Goal: Task Accomplishment & Management: Complete application form

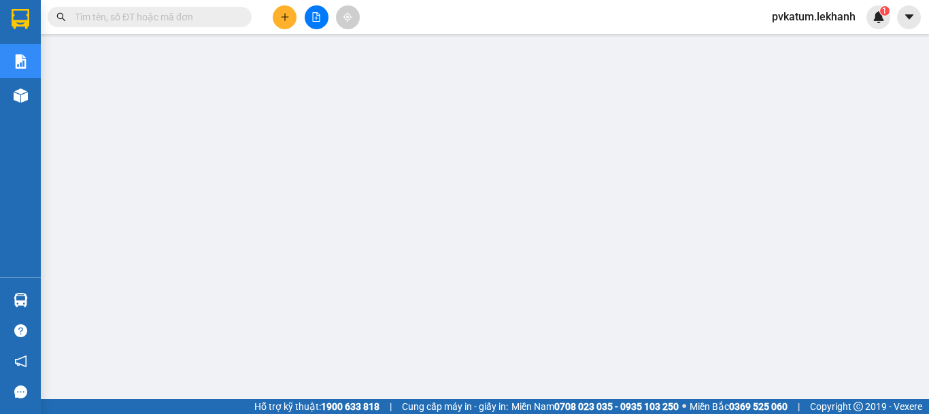
click at [288, 19] on icon "plus" at bounding box center [285, 17] width 10 height 10
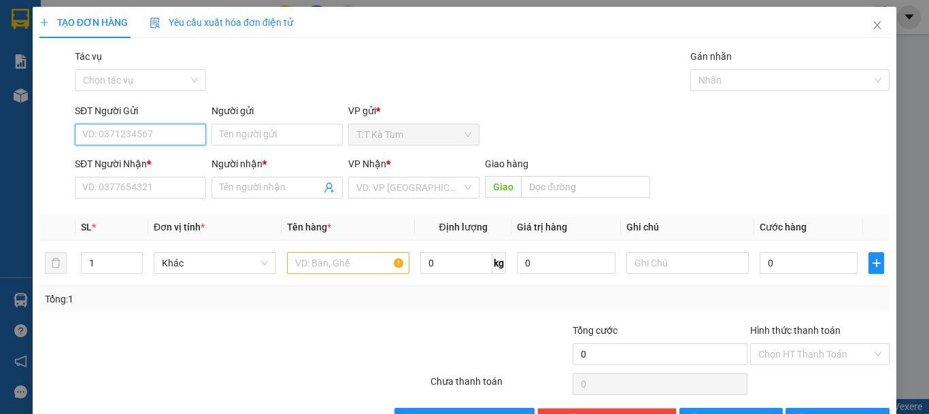
click at [161, 138] on input "SĐT Người Gửi" at bounding box center [140, 135] width 131 height 22
click at [105, 162] on div "0375053156 - C NGUYÊN" at bounding box center [139, 161] width 114 height 15
type input "0375053156"
type input "C NGUYÊN"
type input "0983413207"
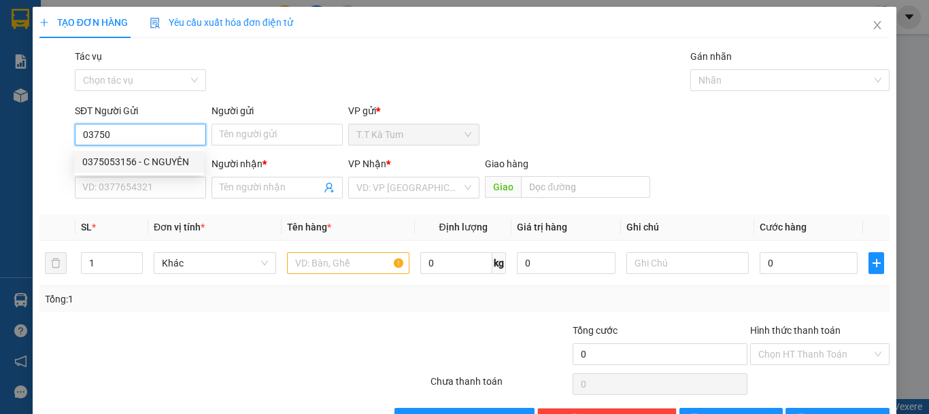
type input "HOÀNG NGUYỄN"
type input "50.000"
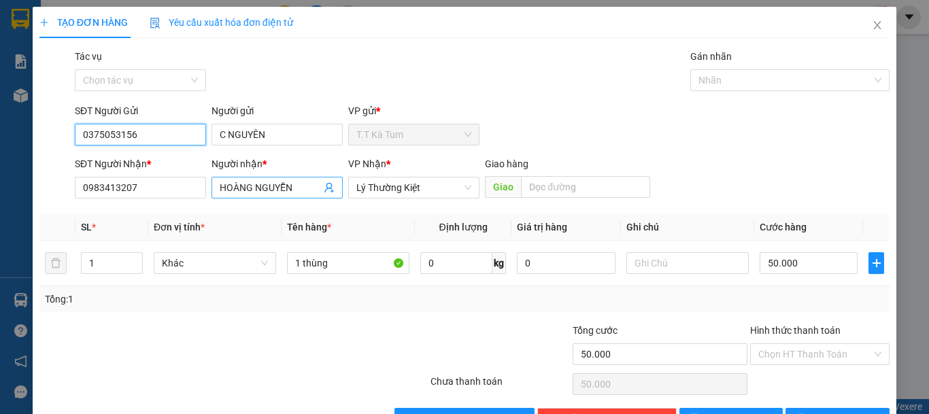
type input "0375053156"
click at [288, 184] on input "HOÀNG NGUYỄN" at bounding box center [270, 187] width 101 height 15
click at [292, 184] on input "HOÀNG NGUYỄN" at bounding box center [270, 187] width 101 height 15
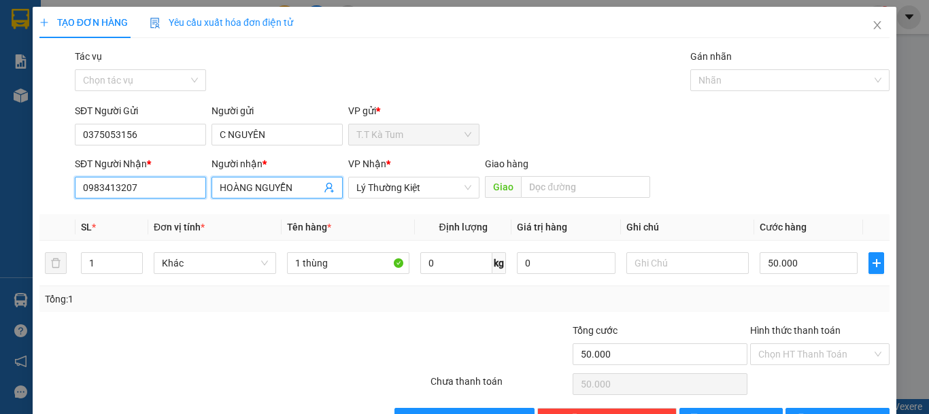
click at [173, 185] on input "0983413207" at bounding box center [140, 188] width 131 height 22
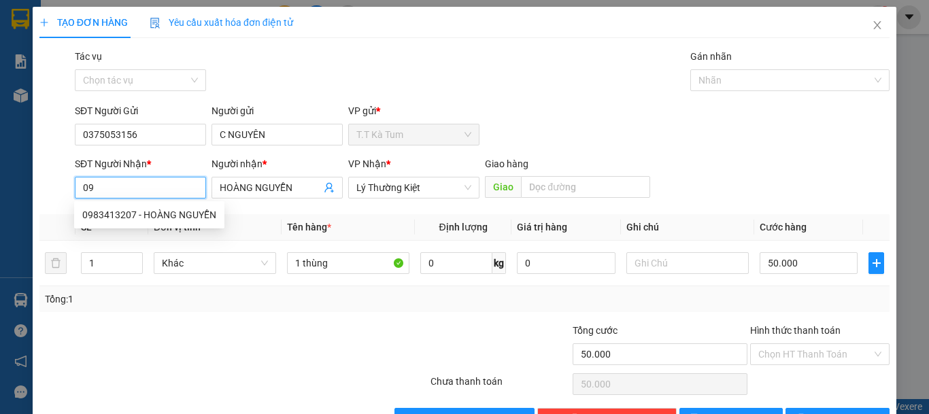
type input "0"
click at [211, 185] on span "HOÀNG NGUYỄN" at bounding box center [276, 188] width 131 height 22
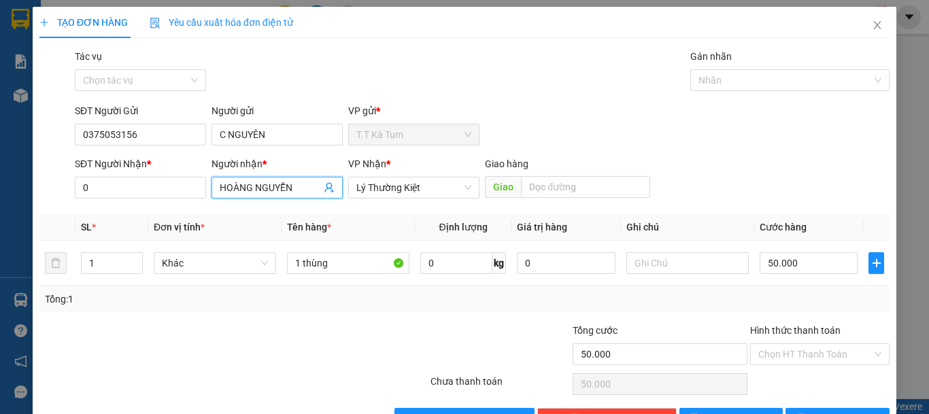
click at [285, 188] on input "HOÀNG NGUYỄN" at bounding box center [270, 187] width 101 height 15
click at [326, 190] on icon "user-add" at bounding box center [329, 187] width 11 height 11
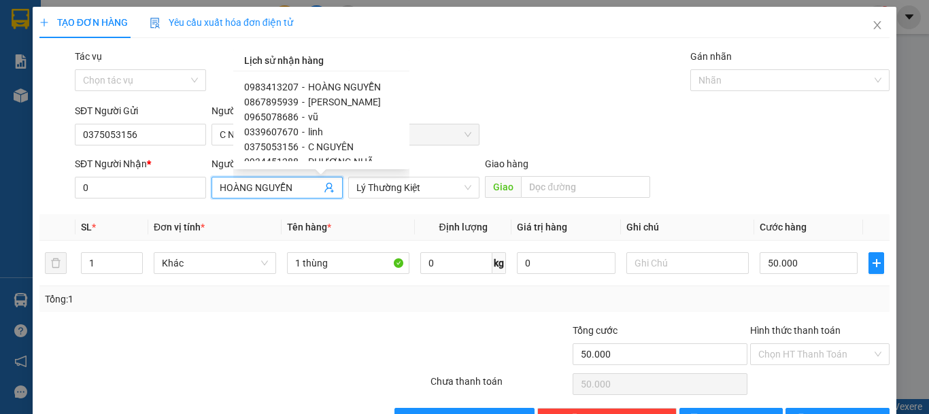
click at [272, 103] on span "0867895939" at bounding box center [271, 102] width 54 height 11
type input "0867895939"
type input "[PERSON_NAME]"
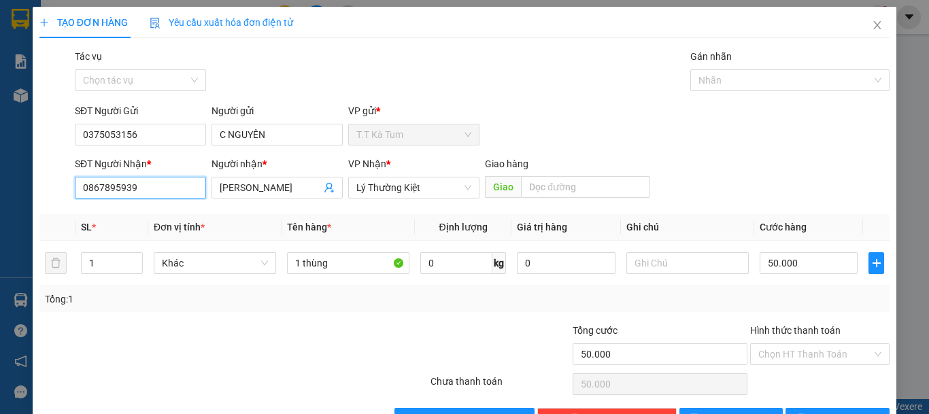
click at [174, 186] on input "0867895939" at bounding box center [140, 188] width 131 height 22
click at [795, 268] on input "50.000" at bounding box center [808, 263] width 98 height 22
click at [801, 263] on input "50.000" at bounding box center [808, 263] width 98 height 22
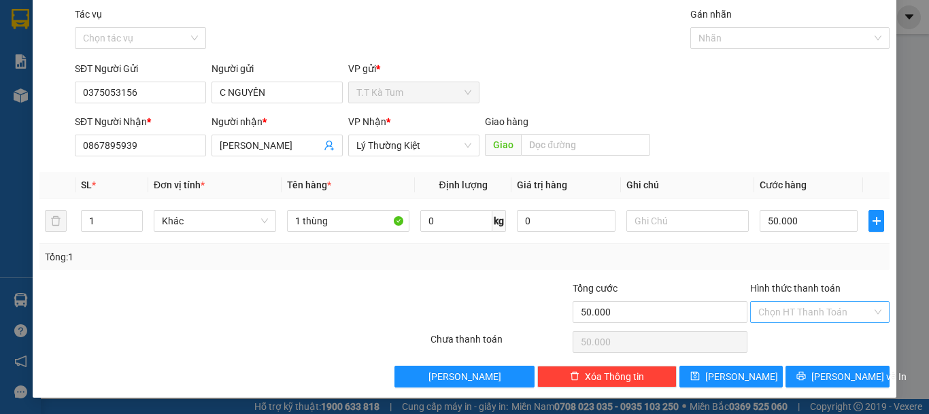
click at [789, 309] on input "Hình thức thanh toán" at bounding box center [815, 312] width 114 height 20
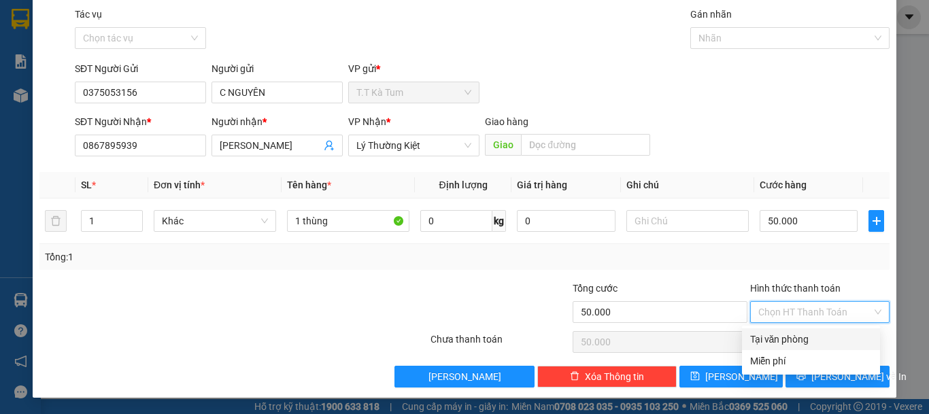
click at [784, 333] on div "Tại văn phòng" at bounding box center [811, 339] width 122 height 15
type input "0"
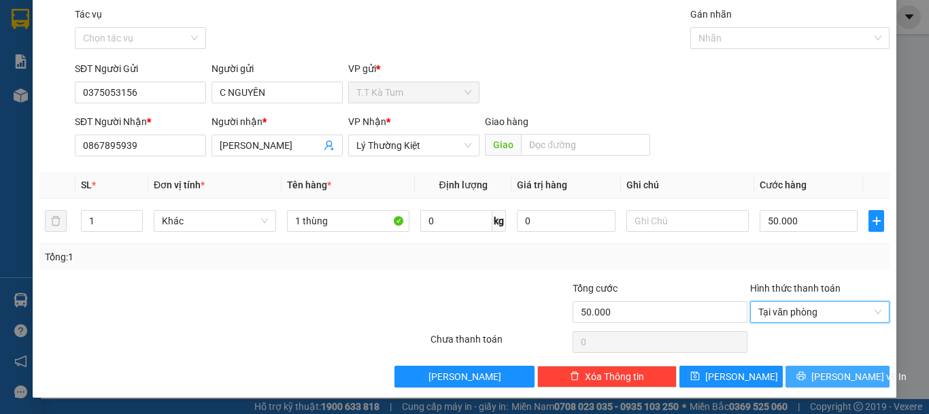
click at [801, 370] on button "[PERSON_NAME] và In" at bounding box center [837, 377] width 104 height 22
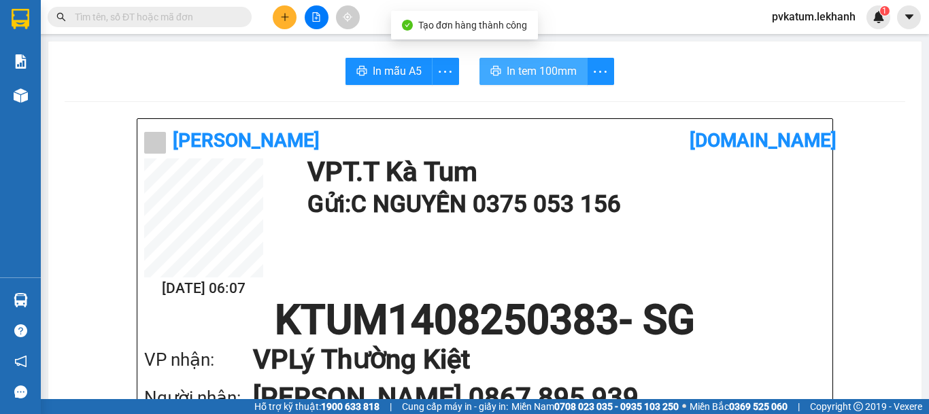
click at [515, 77] on span "In tem 100mm" at bounding box center [541, 71] width 70 height 17
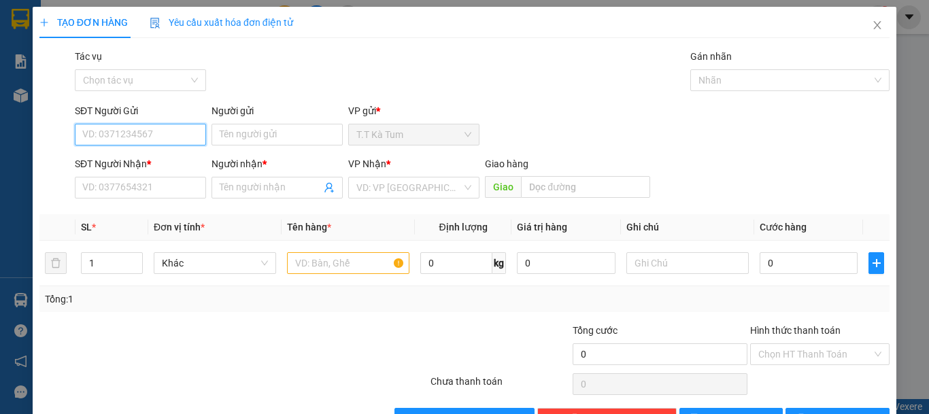
click at [168, 127] on input "SĐT Người Gửi" at bounding box center [140, 135] width 131 height 22
click at [158, 131] on input "SĐT Người Gửi" at bounding box center [140, 135] width 131 height 22
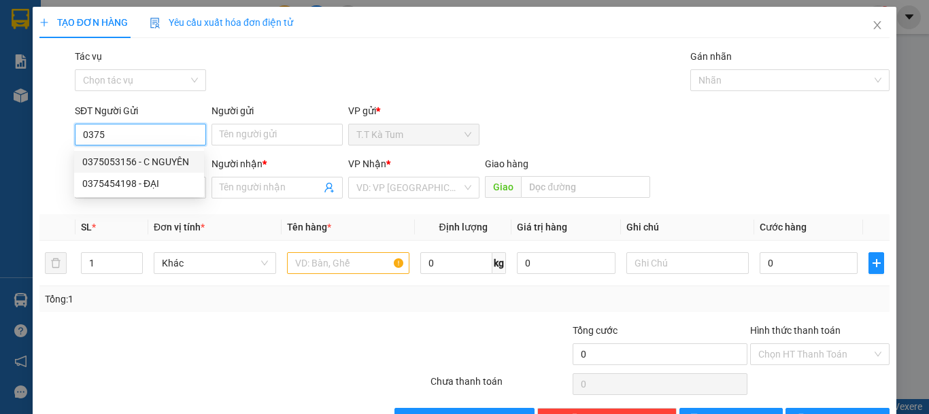
click at [159, 162] on div "0375053156 - C NGUYÊN" at bounding box center [139, 161] width 114 height 15
type input "0375053156"
type input "C NGUYÊN"
type input "0867895939"
type input "[PERSON_NAME]"
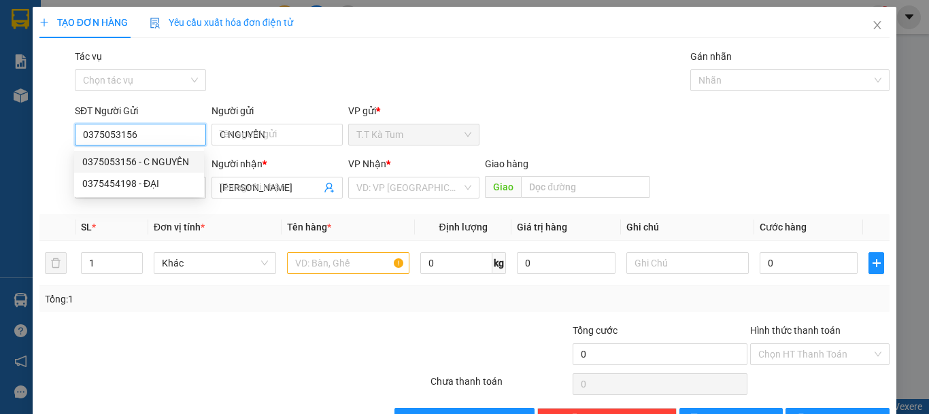
type input "50.000"
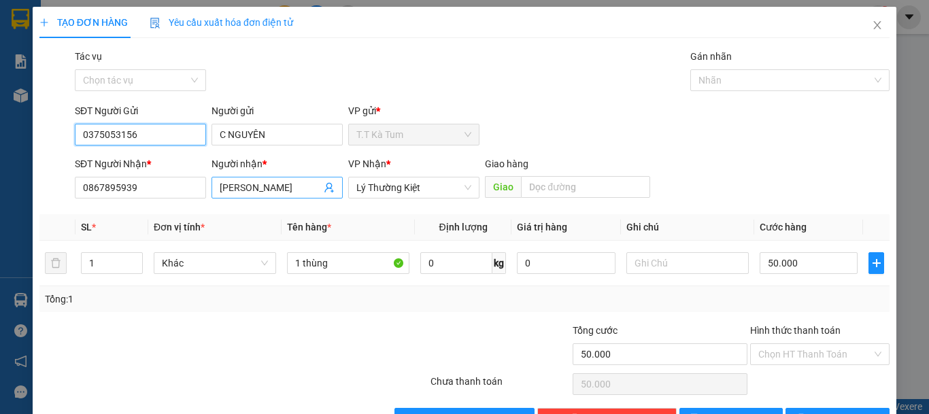
type input "0375053156"
click at [330, 191] on icon "user-add" at bounding box center [329, 187] width 11 height 11
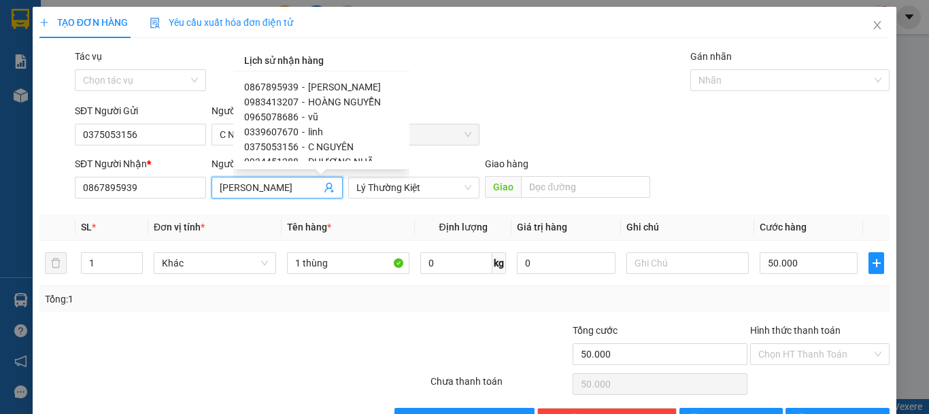
click at [266, 134] on span "0339607670" at bounding box center [271, 131] width 54 height 11
type input "0339607670"
type input "linh"
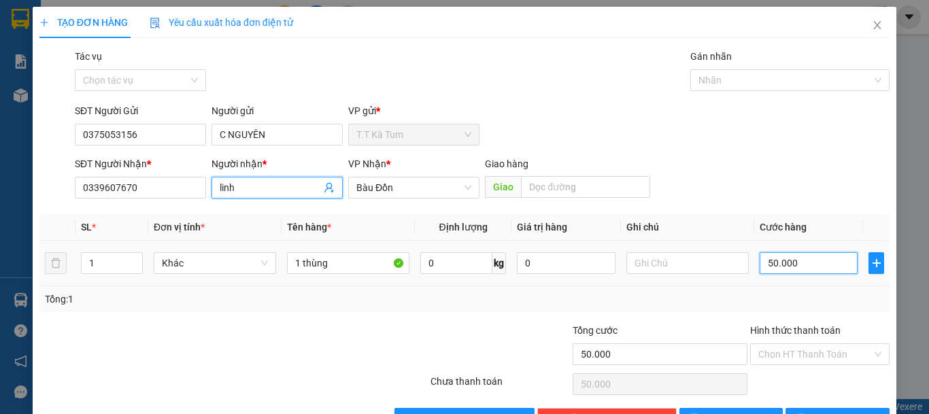
click at [801, 259] on input "50.000" at bounding box center [808, 263] width 98 height 22
type input "0"
click at [801, 259] on input "0" at bounding box center [808, 263] width 98 height 22
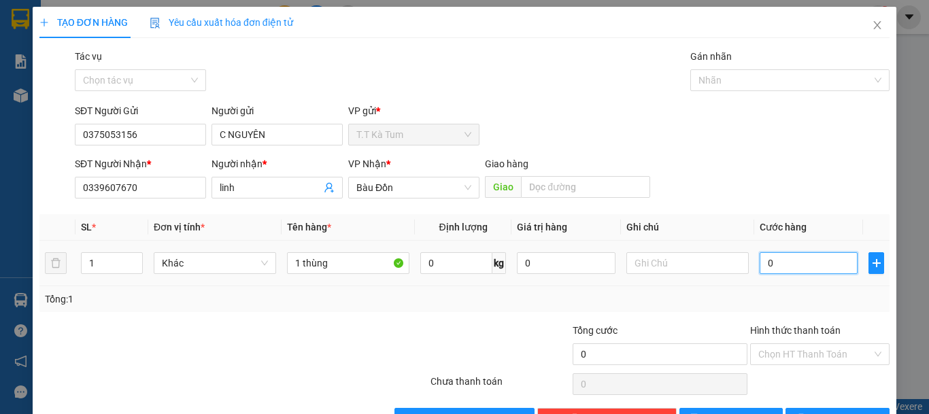
click at [801, 259] on input "0" at bounding box center [808, 263] width 98 height 22
type input "3"
type input "30"
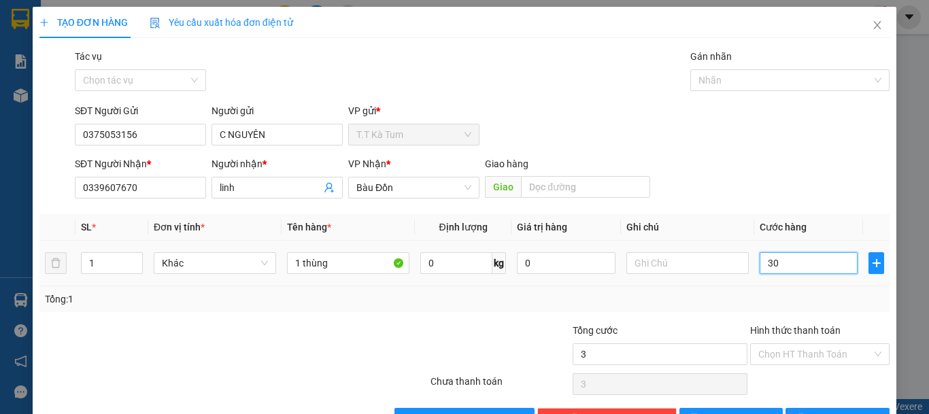
type input "30"
type input "300"
type input "3.000"
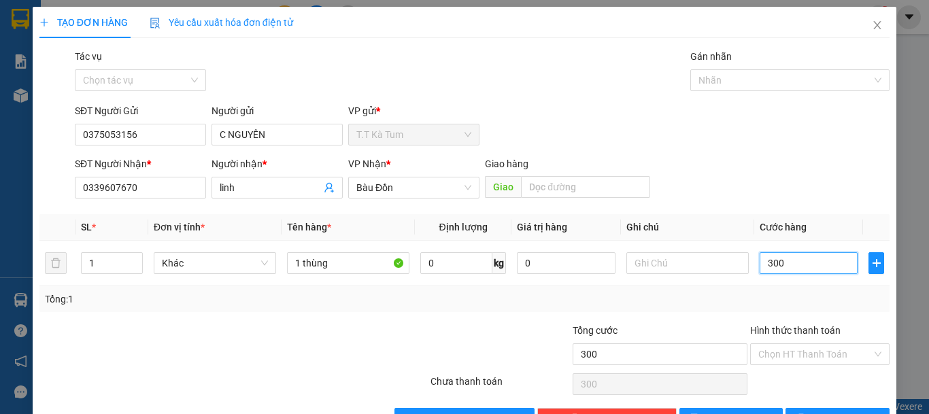
type input "3.000"
type input "30.000"
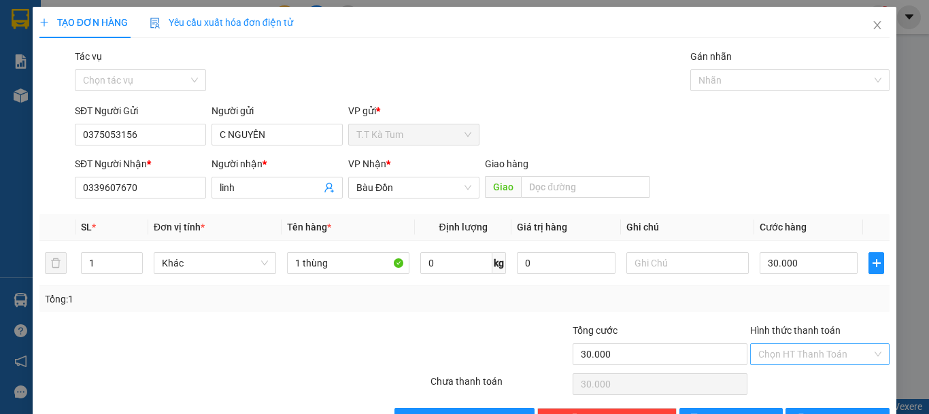
click at [802, 351] on input "Hình thức thanh toán" at bounding box center [815, 354] width 114 height 20
click at [774, 302] on div "Tại văn phòng" at bounding box center [811, 305] width 122 height 15
type input "0"
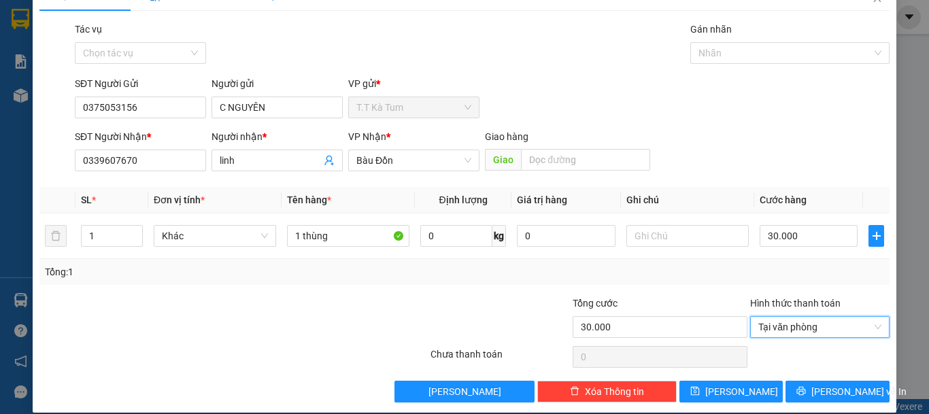
scroll to position [42, 0]
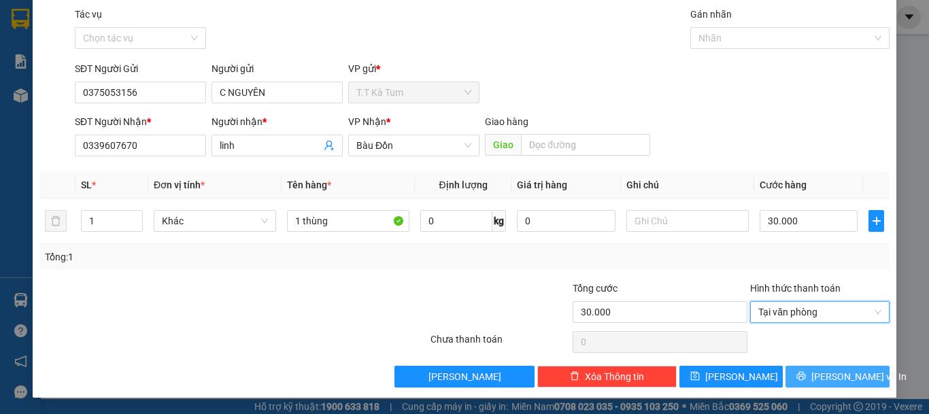
click at [818, 374] on span "[PERSON_NAME] và In" at bounding box center [858, 376] width 95 height 15
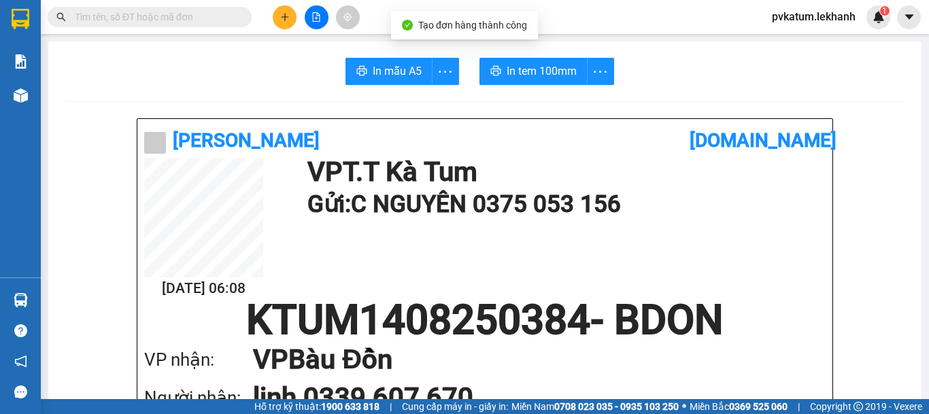
click at [522, 80] on button "In tem 100mm" at bounding box center [533, 71] width 108 height 27
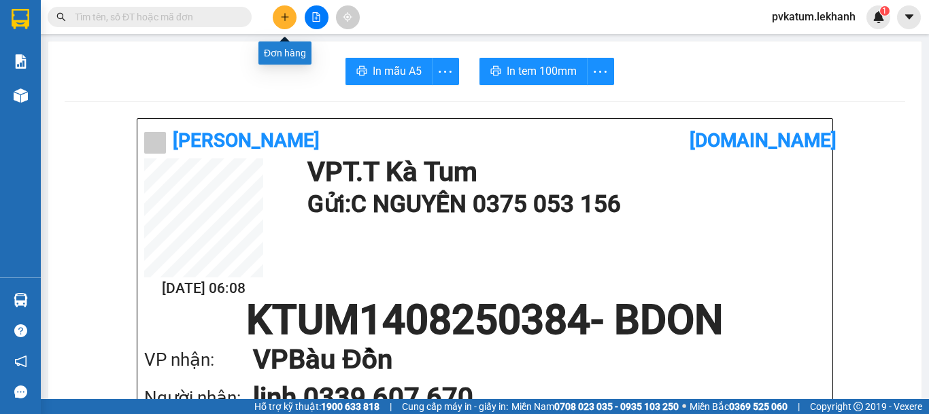
click at [276, 17] on button at bounding box center [285, 17] width 24 height 24
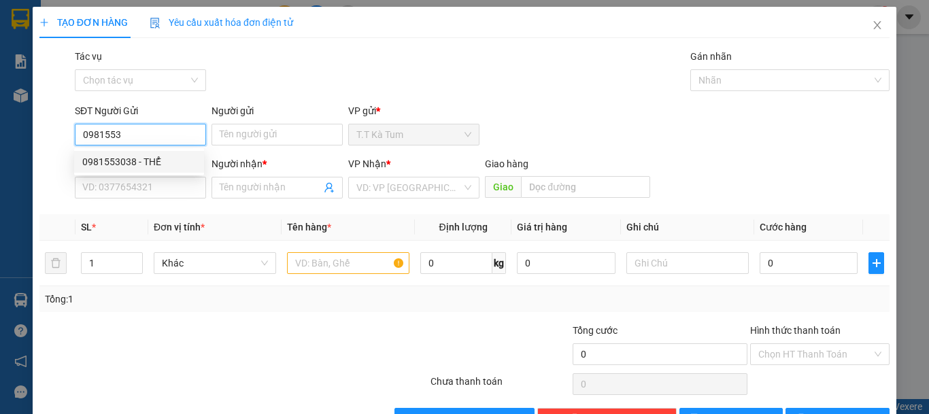
click at [136, 157] on div "0981553038 - THỂ" at bounding box center [139, 161] width 114 height 15
type input "0981553038"
type input "THỂ"
type input "0971031313"
type input "GIANG"
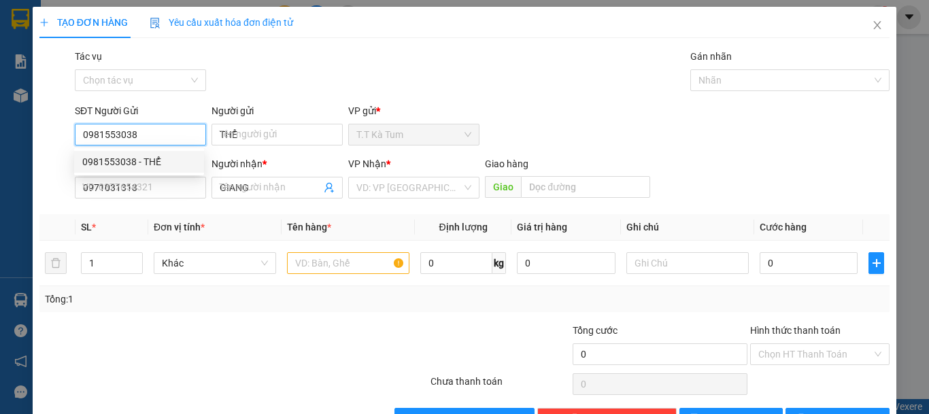
type input "70.000"
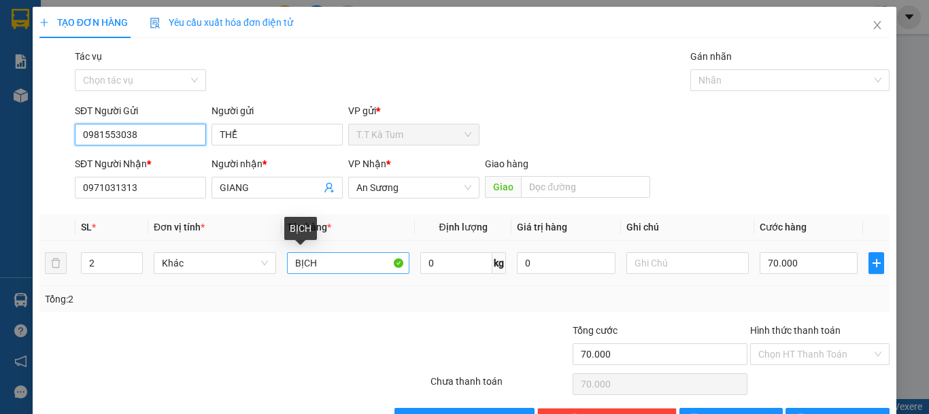
type input "0981553038"
click at [330, 268] on input "BỊCH" at bounding box center [348, 263] width 122 height 22
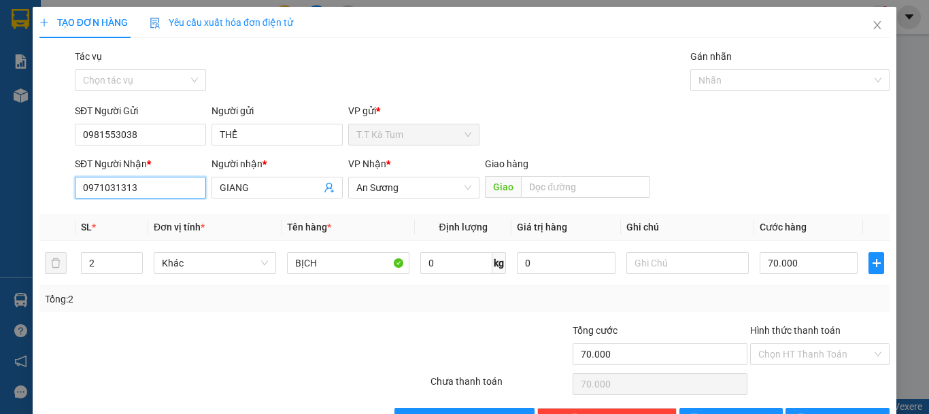
click at [176, 190] on input "0971031313" at bounding box center [140, 188] width 131 height 22
type input "0"
click at [118, 222] on div "0382292595 - lan" at bounding box center [139, 215] width 130 height 22
type input "0382292595"
type input "lan"
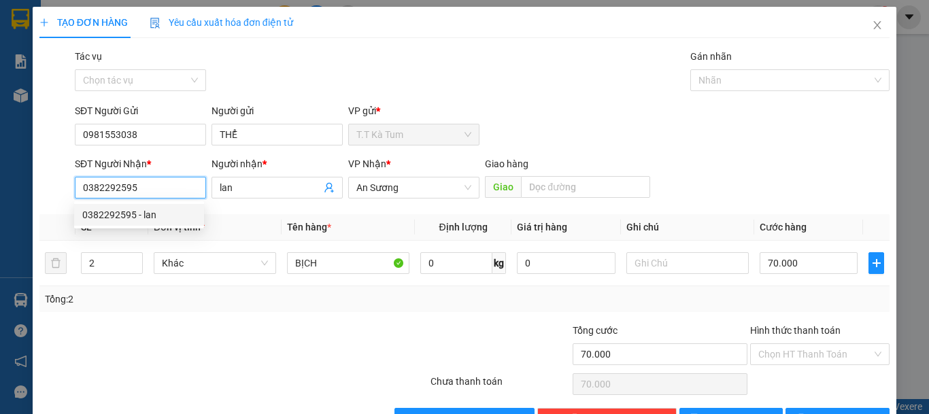
type input "40.000"
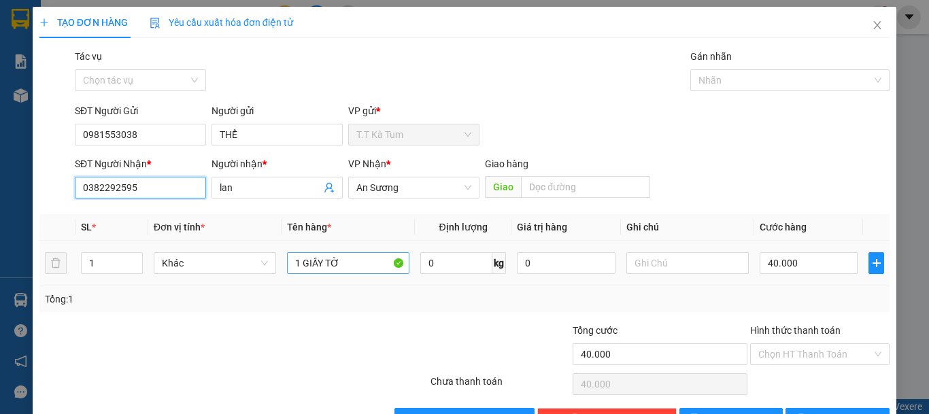
type input "0382292595"
click at [342, 268] on input "1 GIẤY TỜ" at bounding box center [348, 263] width 122 height 22
type input "1"
type input "T"
type input "1 THÙNG"
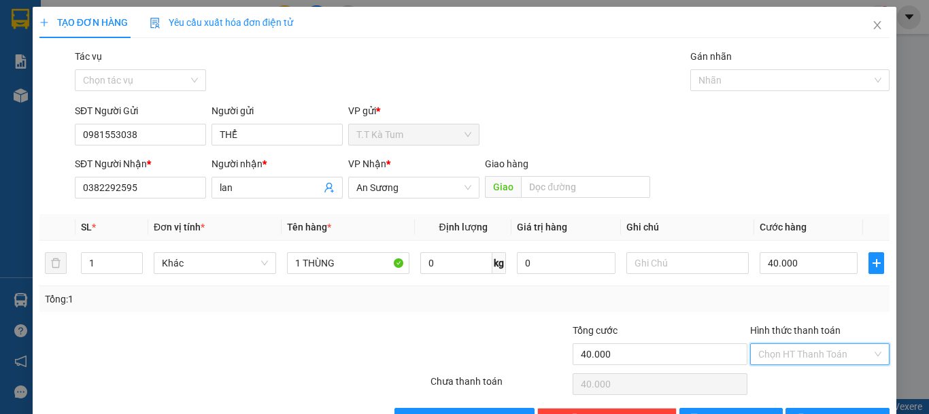
click at [779, 358] on input "Hình thức thanh toán" at bounding box center [815, 354] width 114 height 20
click at [782, 302] on div "Tại văn phòng" at bounding box center [811, 305] width 122 height 15
type input "0"
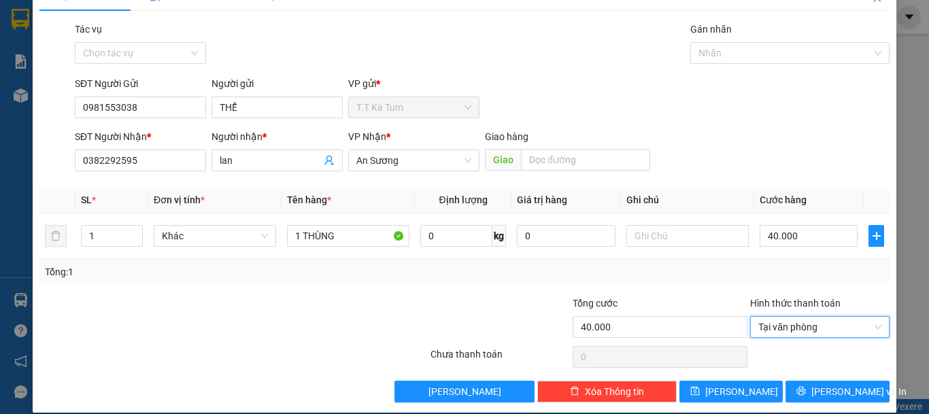
scroll to position [42, 0]
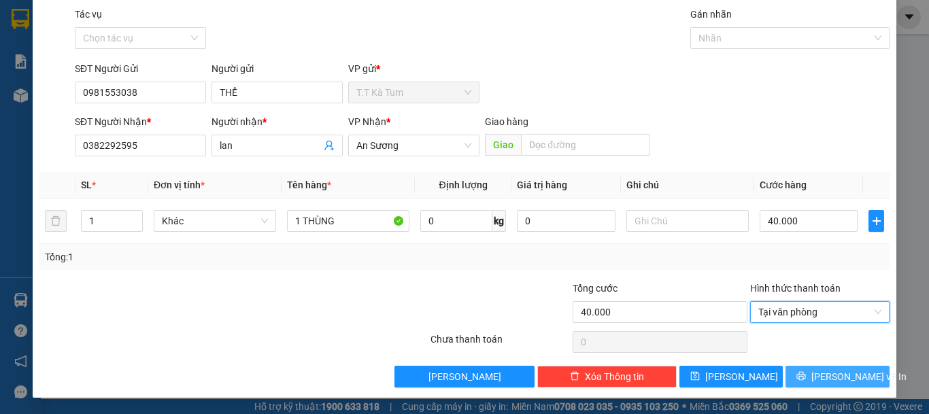
click at [819, 385] on button "[PERSON_NAME] và In" at bounding box center [837, 377] width 104 height 22
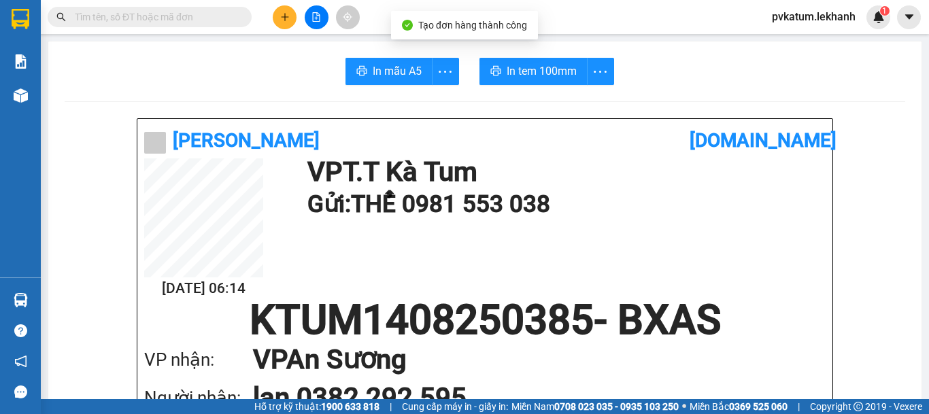
click at [542, 62] on button "In tem 100mm" at bounding box center [533, 71] width 108 height 27
click at [273, 16] on button at bounding box center [285, 17] width 24 height 24
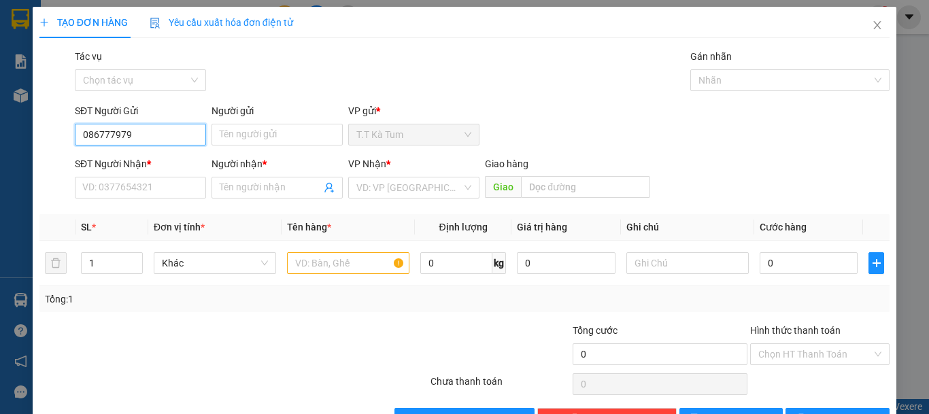
click at [179, 139] on input "086777979" at bounding box center [140, 135] width 131 height 22
type input "0"
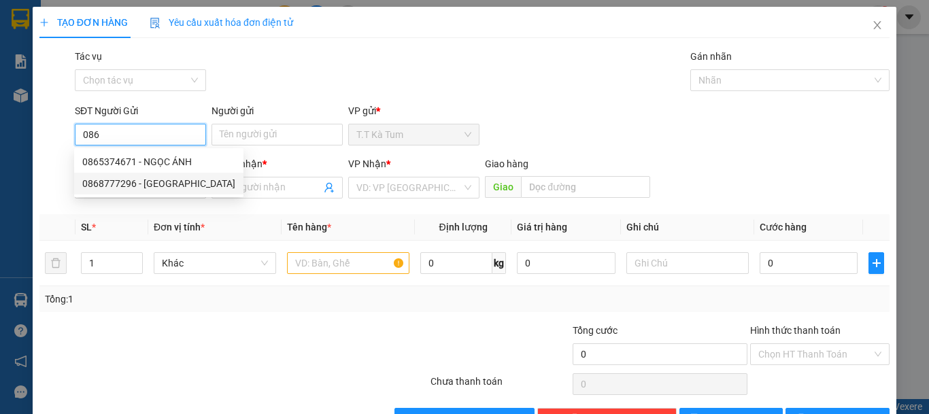
click at [147, 182] on div "0868777296 - VIỆT NHA" at bounding box center [158, 183] width 153 height 15
type input "0868777296"
type input "VIỆT NHA"
type input "0972155979"
type input "THANH LAD"
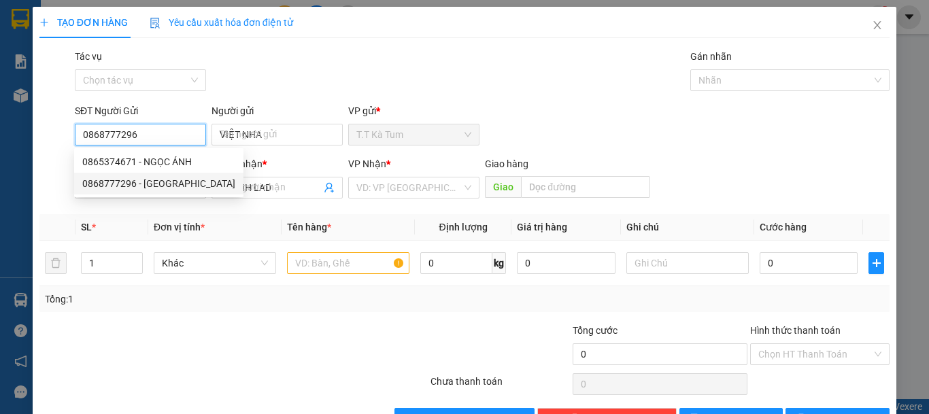
type input "30.000"
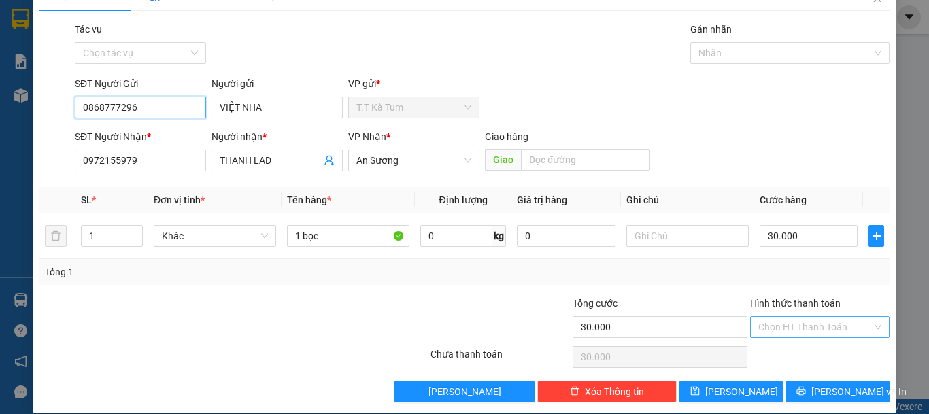
scroll to position [42, 0]
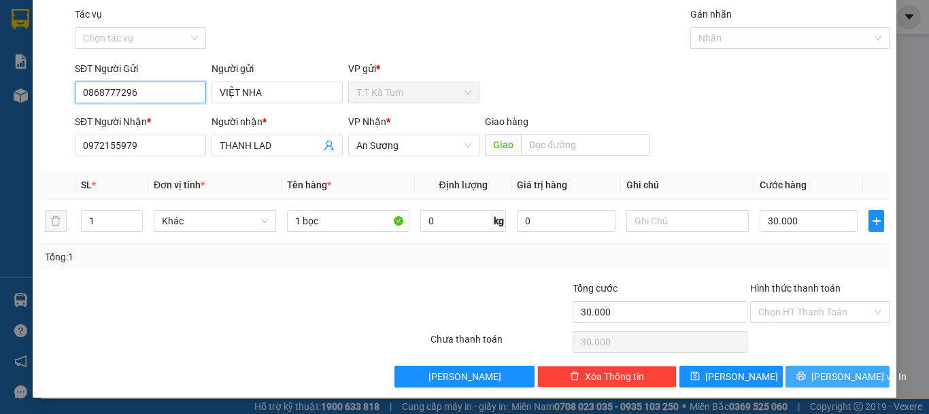
type input "0868777296"
click at [830, 379] on span "[PERSON_NAME] và In" at bounding box center [858, 376] width 95 height 15
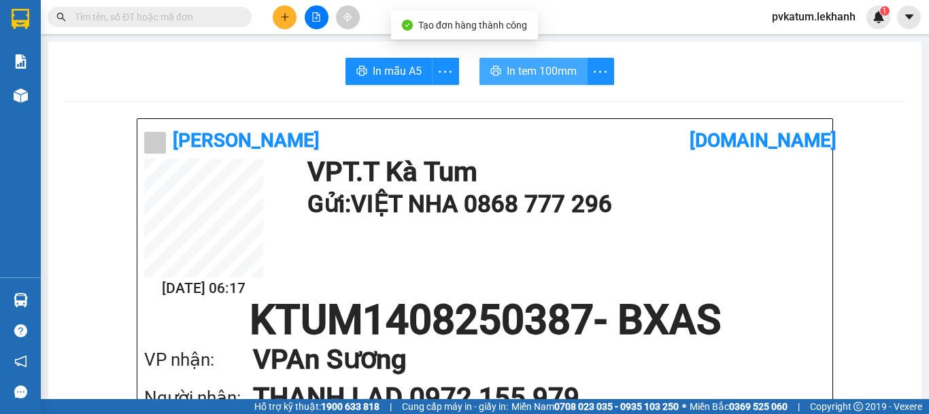
click at [540, 81] on button "In tem 100mm" at bounding box center [533, 71] width 108 height 27
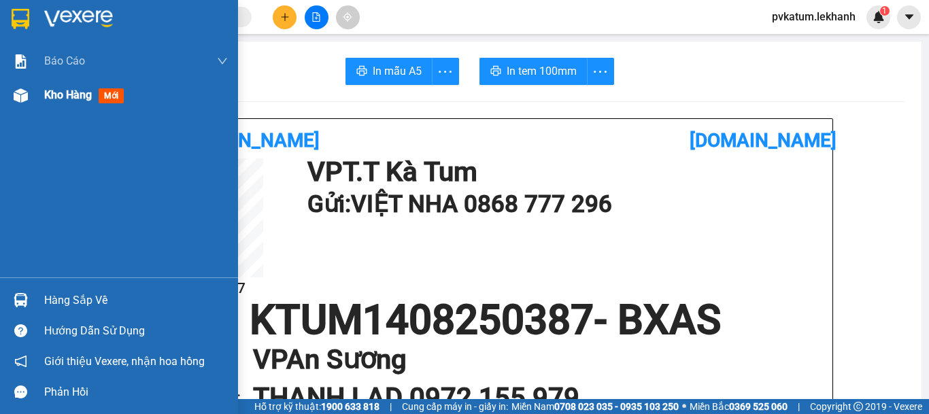
click at [20, 94] on img at bounding box center [21, 95] width 14 height 14
click at [52, 94] on span "Kho hàng" at bounding box center [68, 94] width 48 height 13
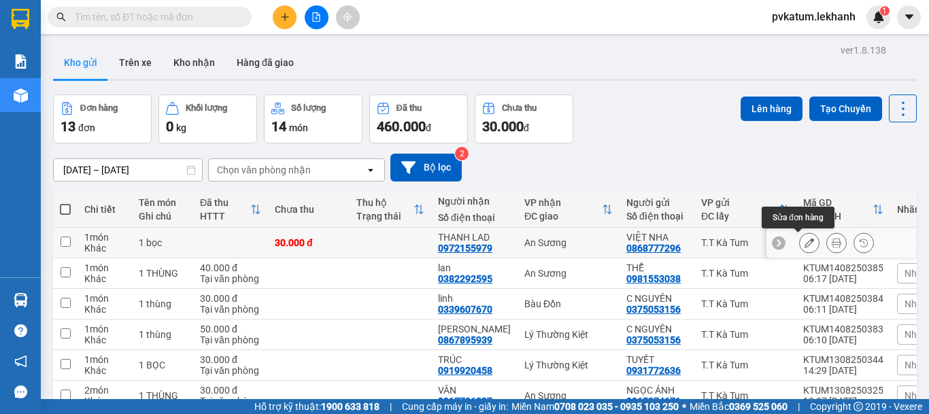
click at [799, 247] on button at bounding box center [808, 243] width 19 height 24
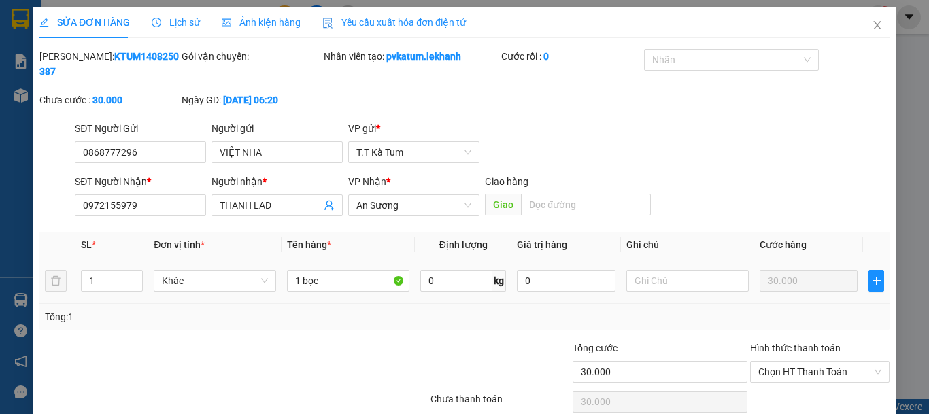
type input "0868777296"
type input "VIỆT NHA"
type input "0972155979"
type input "THANH LAD"
type input "30.000"
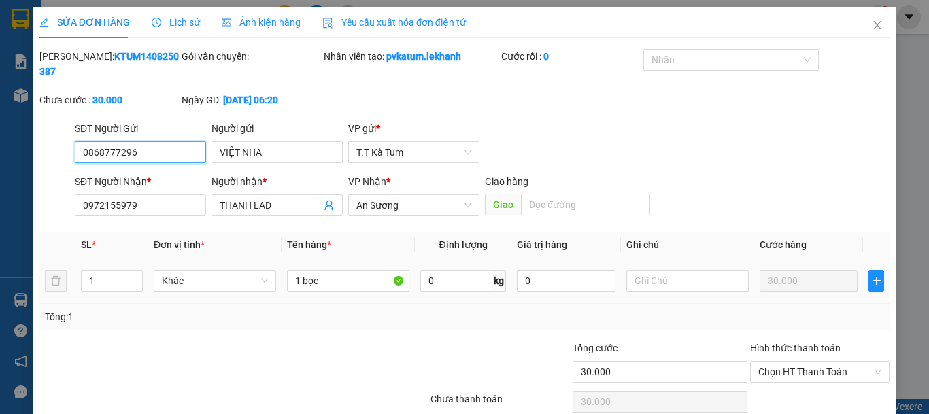
scroll to position [45, 0]
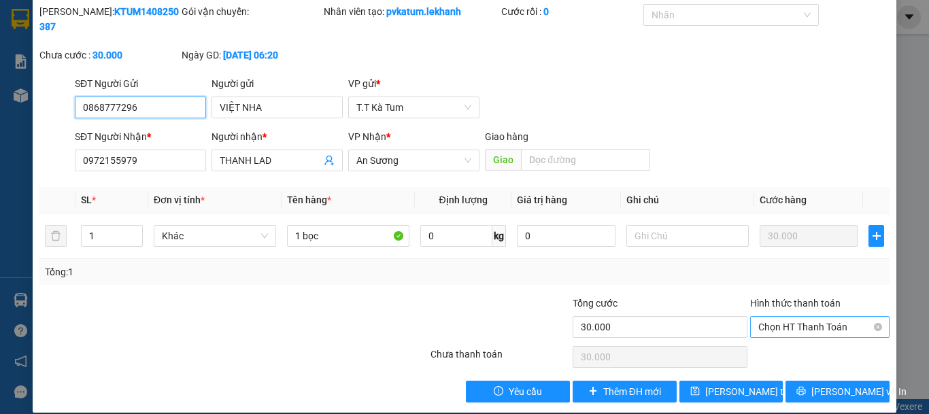
click at [790, 317] on span "Chọn HT Thanh Toán" at bounding box center [819, 327] width 123 height 20
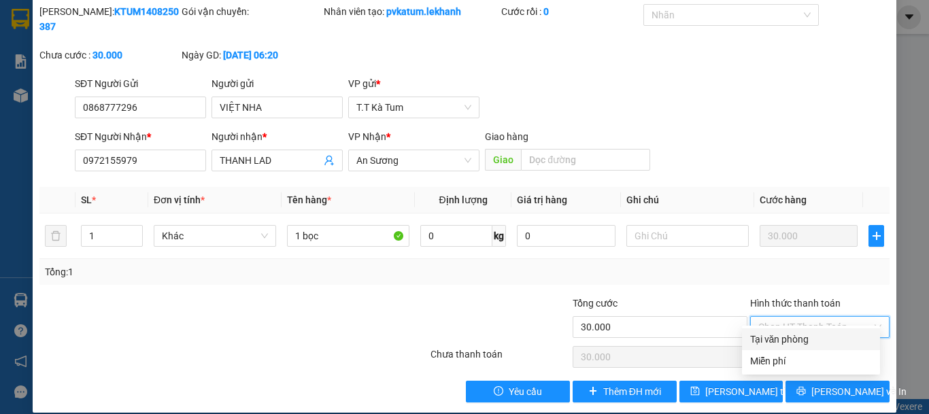
click at [795, 338] on div "Tại văn phòng" at bounding box center [811, 339] width 122 height 15
type input "0"
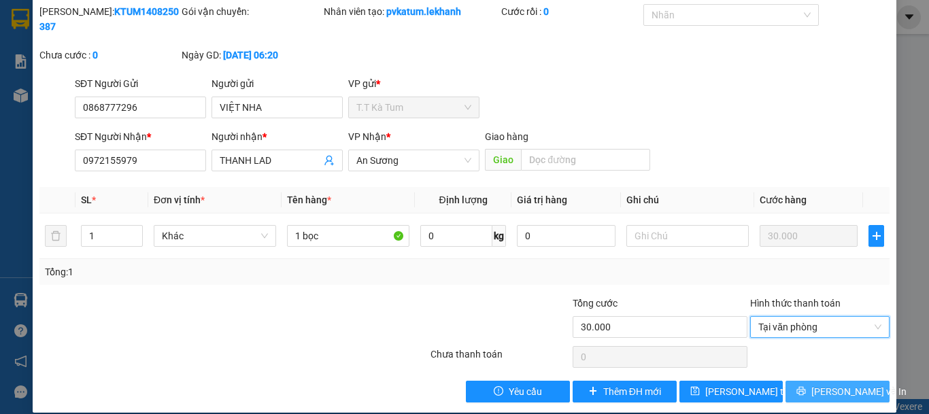
click at [812, 381] on button "[PERSON_NAME] và In" at bounding box center [837, 392] width 104 height 22
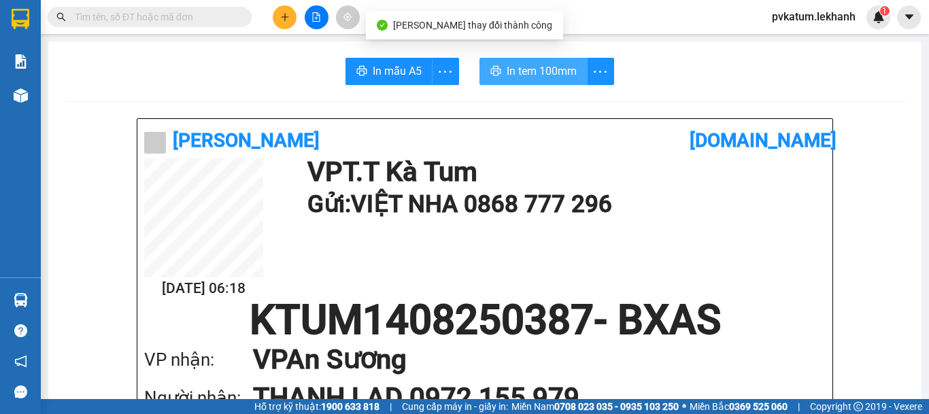
click at [557, 64] on span "In tem 100mm" at bounding box center [541, 71] width 70 height 17
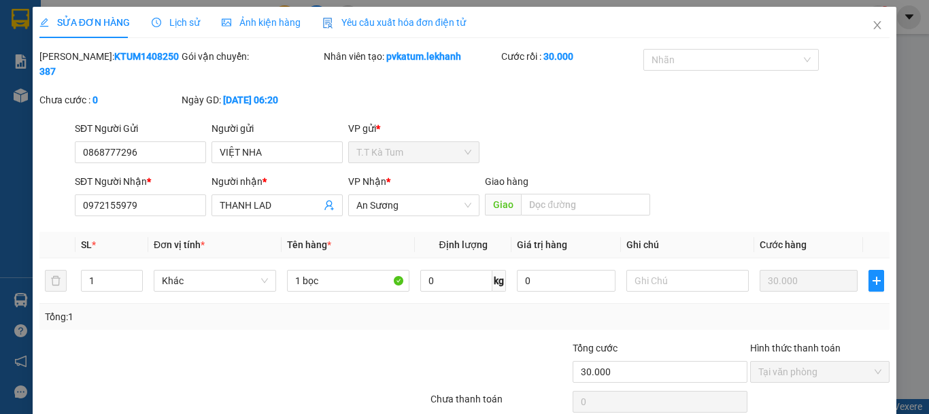
click at [10, 97] on div "SỬA ĐƠN HÀNG Lịch sử Ảnh kiện hàng Yêu cầu xuất hóa đơn điện tử Total Paid Fee …" at bounding box center [464, 207] width 929 height 414
click at [21, 97] on div "SỬA ĐƠN HÀNG Lịch sử Ảnh kiện hàng Yêu cầu xuất hóa đơn điện tử Total Paid Fee …" at bounding box center [464, 207] width 929 height 414
click at [22, 39] on div "SỬA ĐƠN HÀNG Lịch sử Ảnh kiện hàng Yêu cầu xuất hóa đơn điện tử Total Paid Fee …" at bounding box center [464, 207] width 929 height 414
click at [859, 32] on span "Close" at bounding box center [877, 26] width 38 height 38
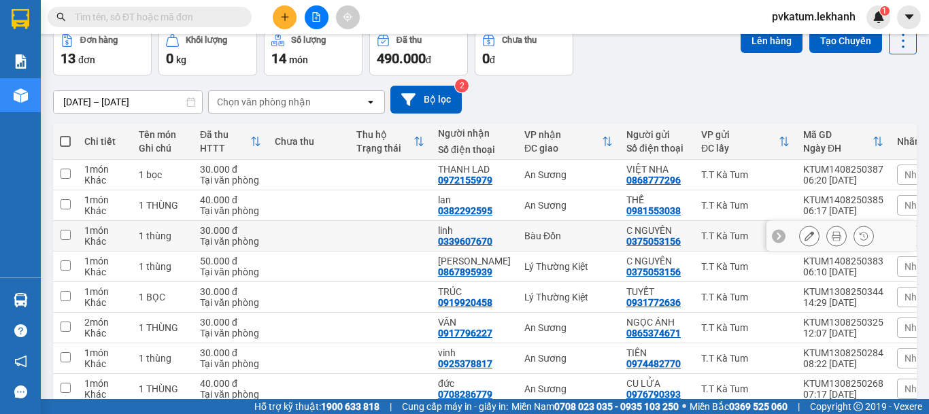
scroll to position [136, 0]
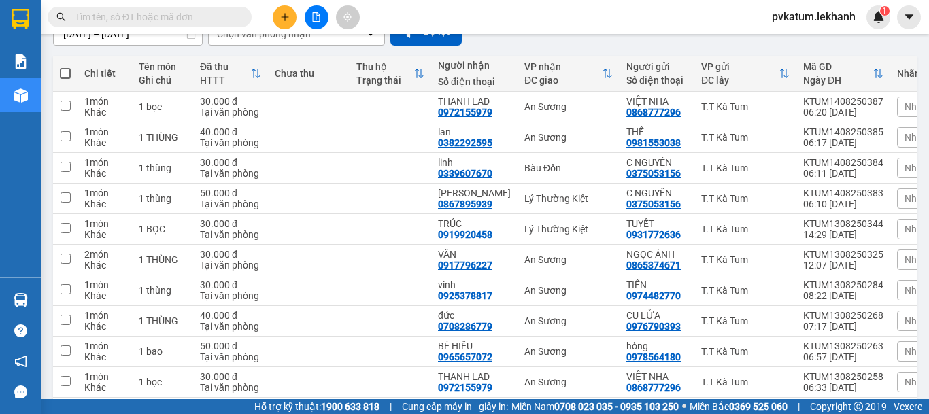
click at [294, 22] on button at bounding box center [285, 17] width 24 height 24
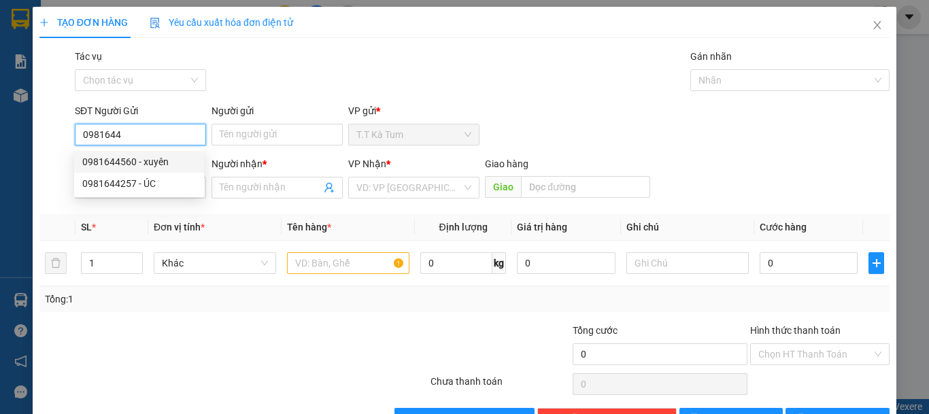
click at [148, 160] on div "0981644560 - xuyên" at bounding box center [139, 161] width 114 height 15
type input "0981644560"
type input "xuyên"
type input "0879227260"
type input "liên"
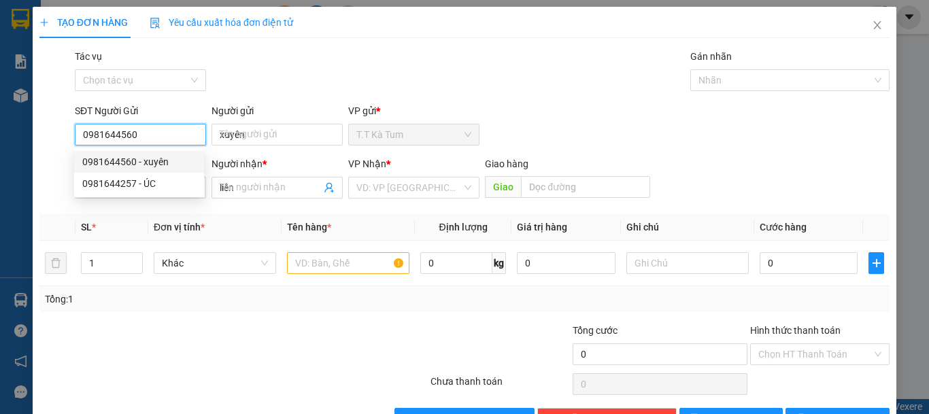
type input "60.000"
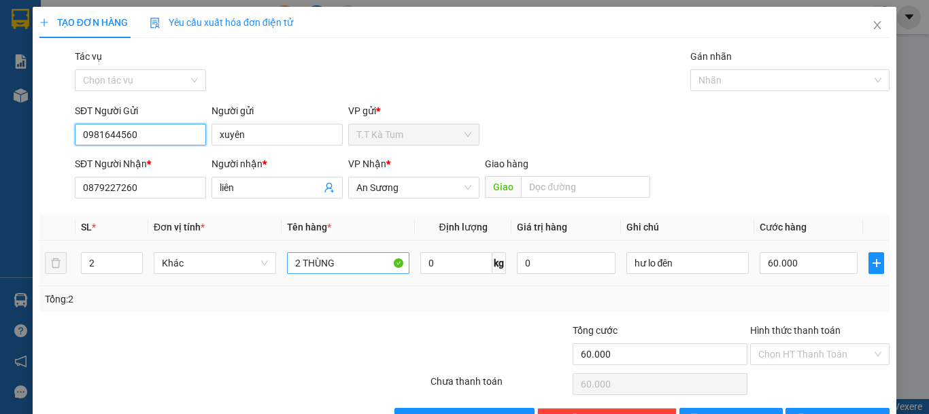
type input "0981644560"
click at [341, 266] on input "2 THÙNG" at bounding box center [348, 263] width 122 height 22
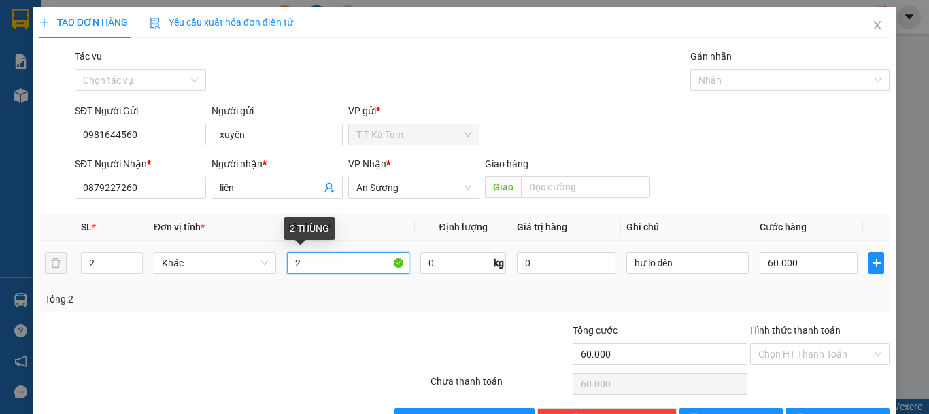
type input "2"
type input "1 THÙNG"
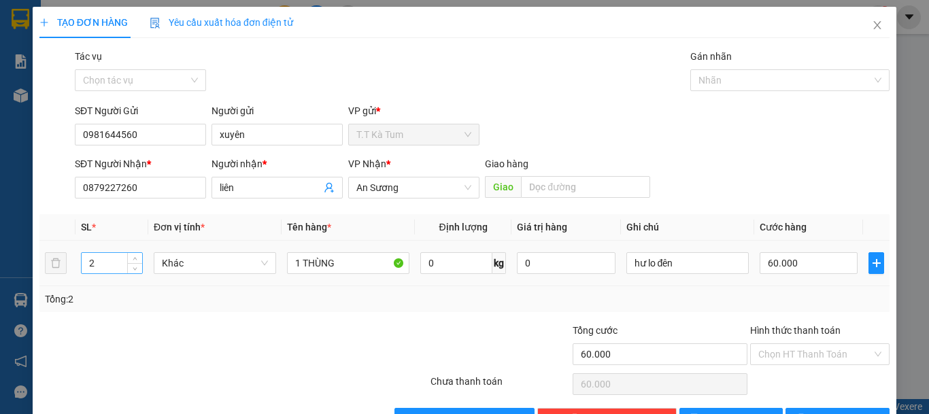
click at [108, 271] on input "2" at bounding box center [112, 263] width 60 height 20
type input "1"
click at [795, 256] on input "60.000" at bounding box center [808, 263] width 98 height 22
type input "3"
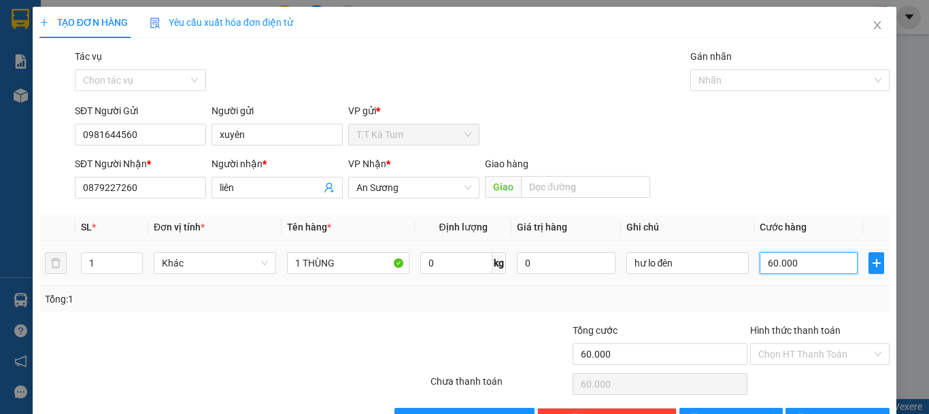
type input "3"
type input "30"
type input "300"
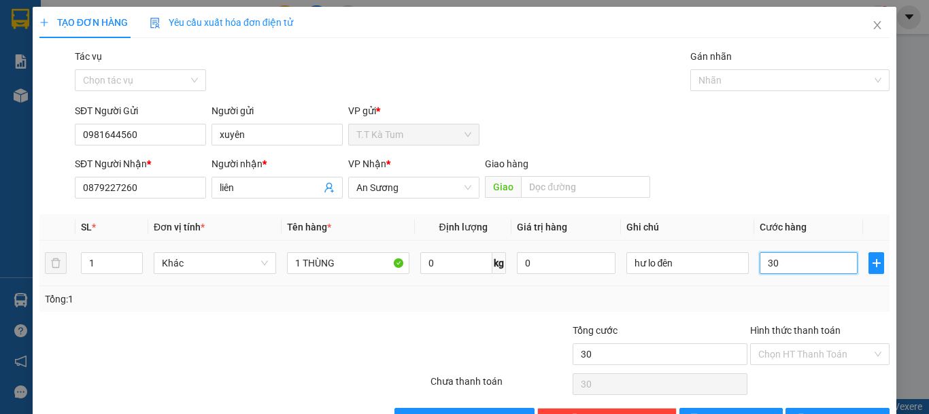
type input "300"
type input "3.000"
type input "30.000"
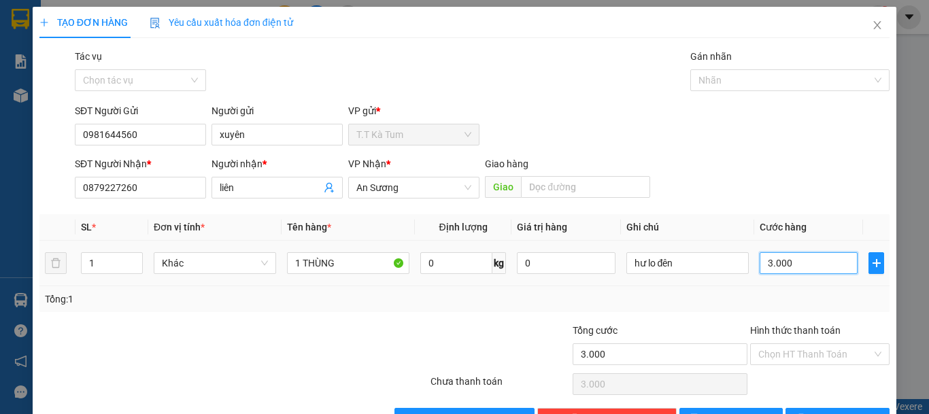
type input "30.000"
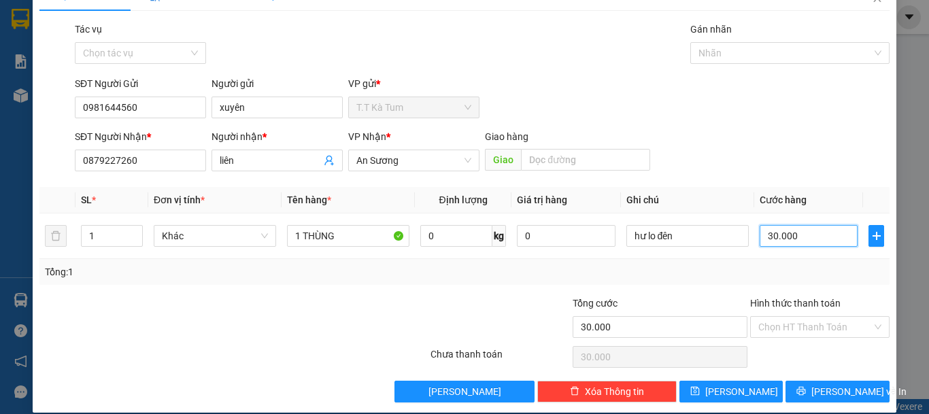
scroll to position [42, 0]
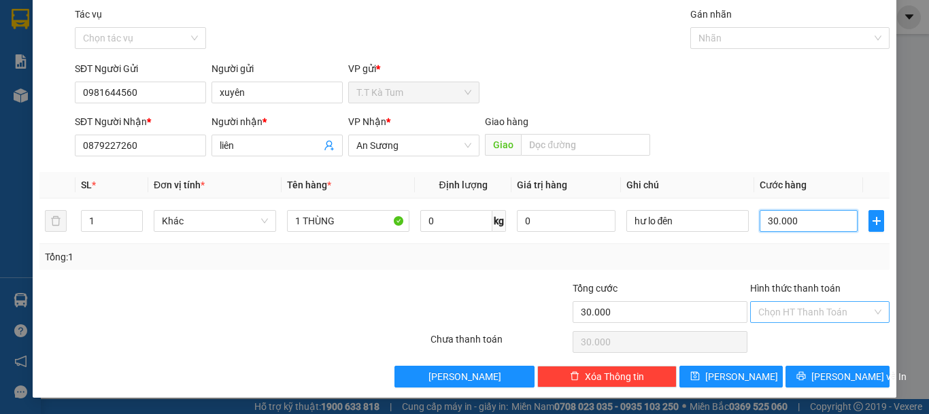
type input "30.000"
click at [787, 311] on input "Hình thức thanh toán" at bounding box center [815, 312] width 114 height 20
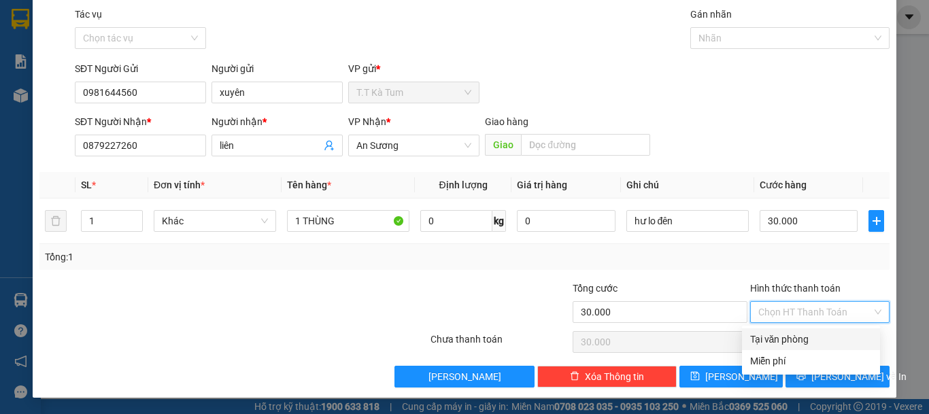
click at [784, 349] on div "Tại văn phòng" at bounding box center [811, 339] width 138 height 22
type input "0"
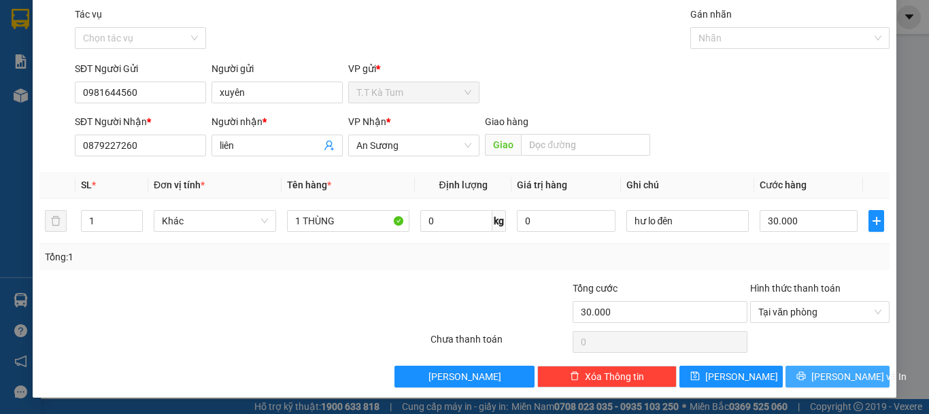
click at [835, 378] on span "[PERSON_NAME] và In" at bounding box center [858, 376] width 95 height 15
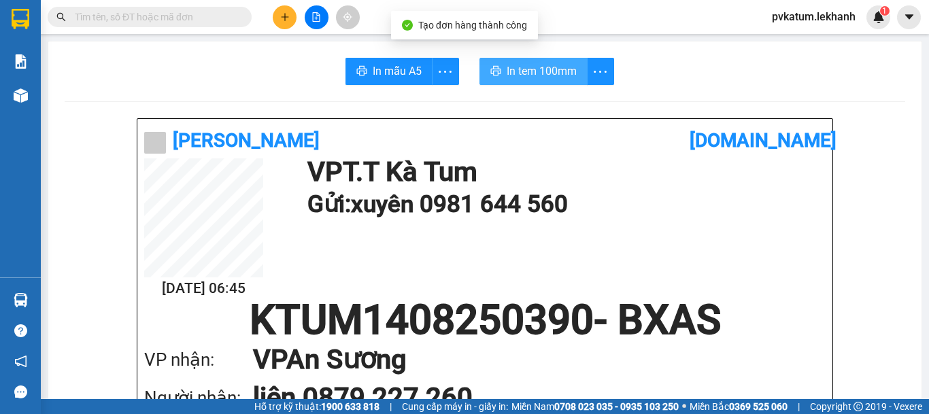
click at [536, 71] on span "In tem 100mm" at bounding box center [541, 71] width 70 height 17
